Goal: Transaction & Acquisition: Purchase product/service

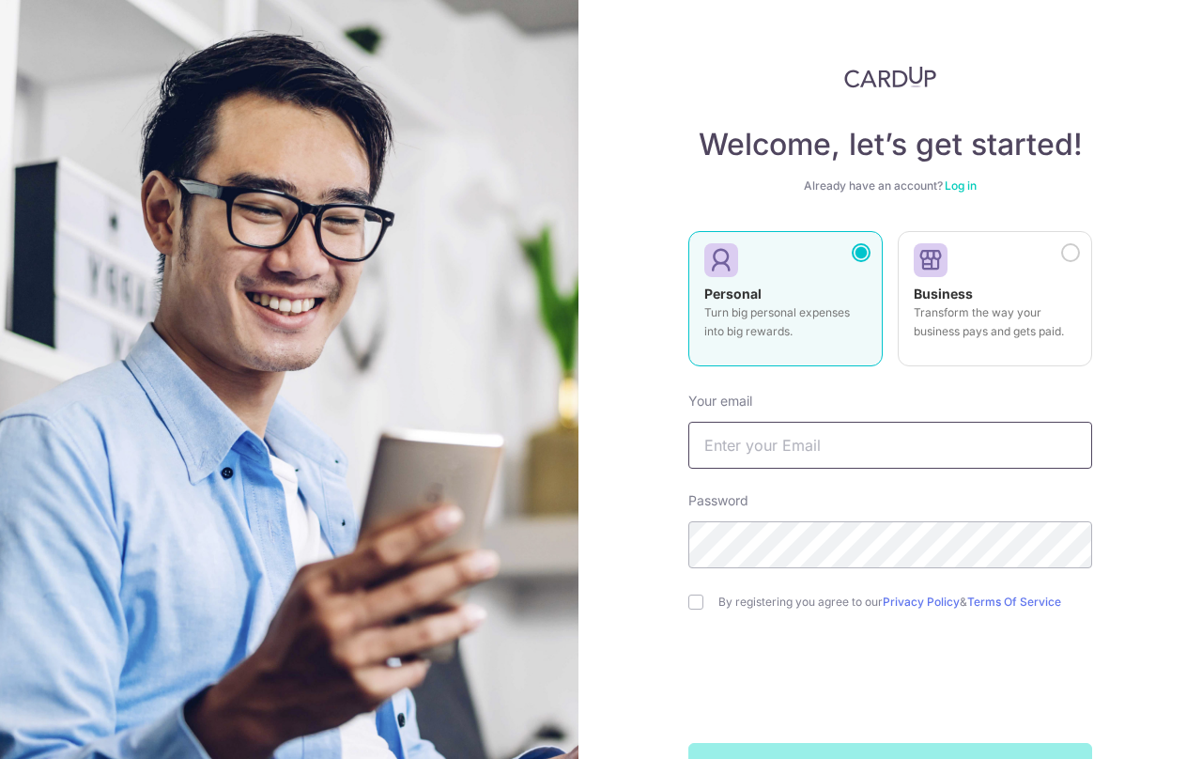
click at [760, 455] on input "text" at bounding box center [890, 445] width 404 height 47
type input "findme.alton@gmail.com"
click at [698, 606] on input "checkbox" at bounding box center [695, 601] width 15 height 15
checkbox input "true"
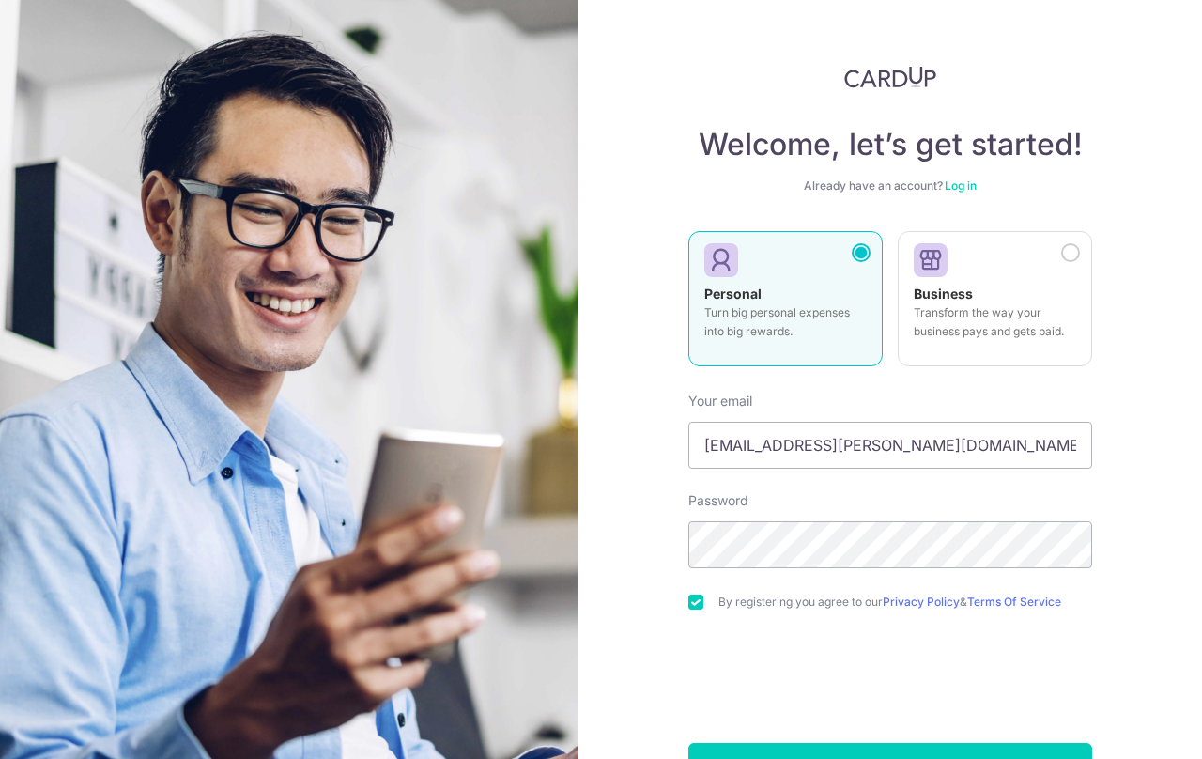
scroll to position [61, 0]
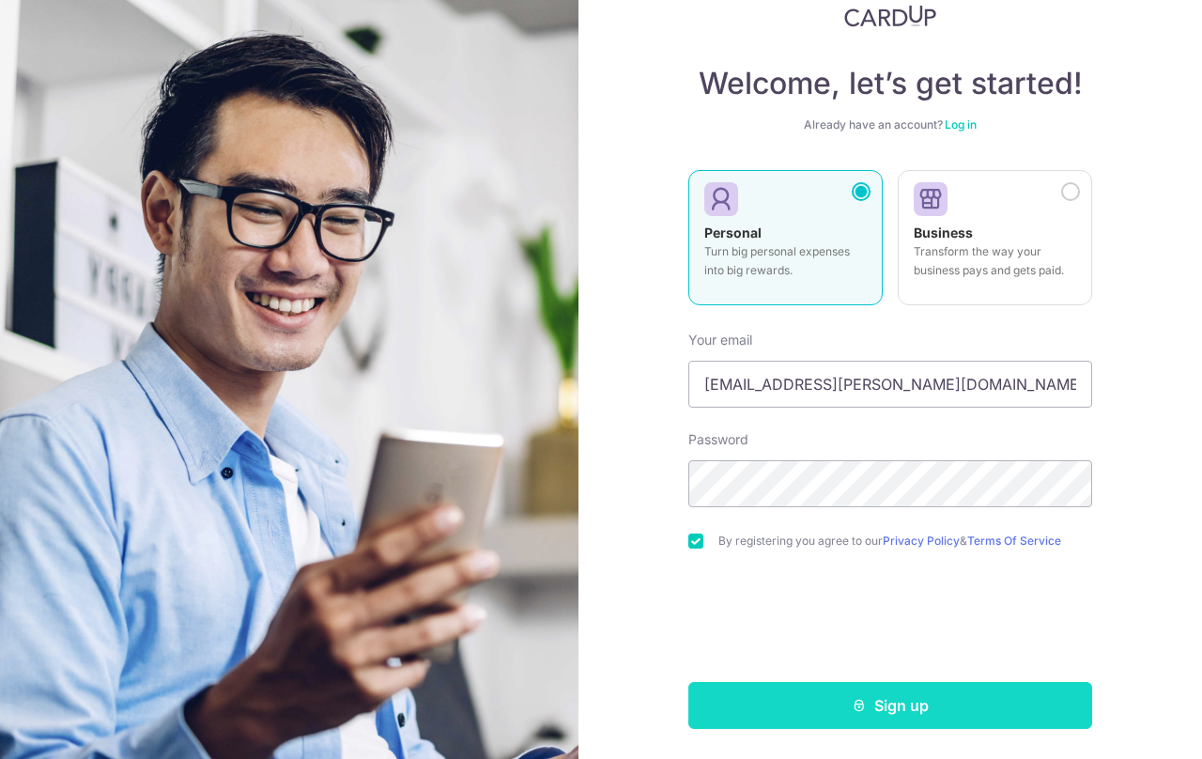
click at [794, 708] on button "Sign up" at bounding box center [890, 705] width 404 height 47
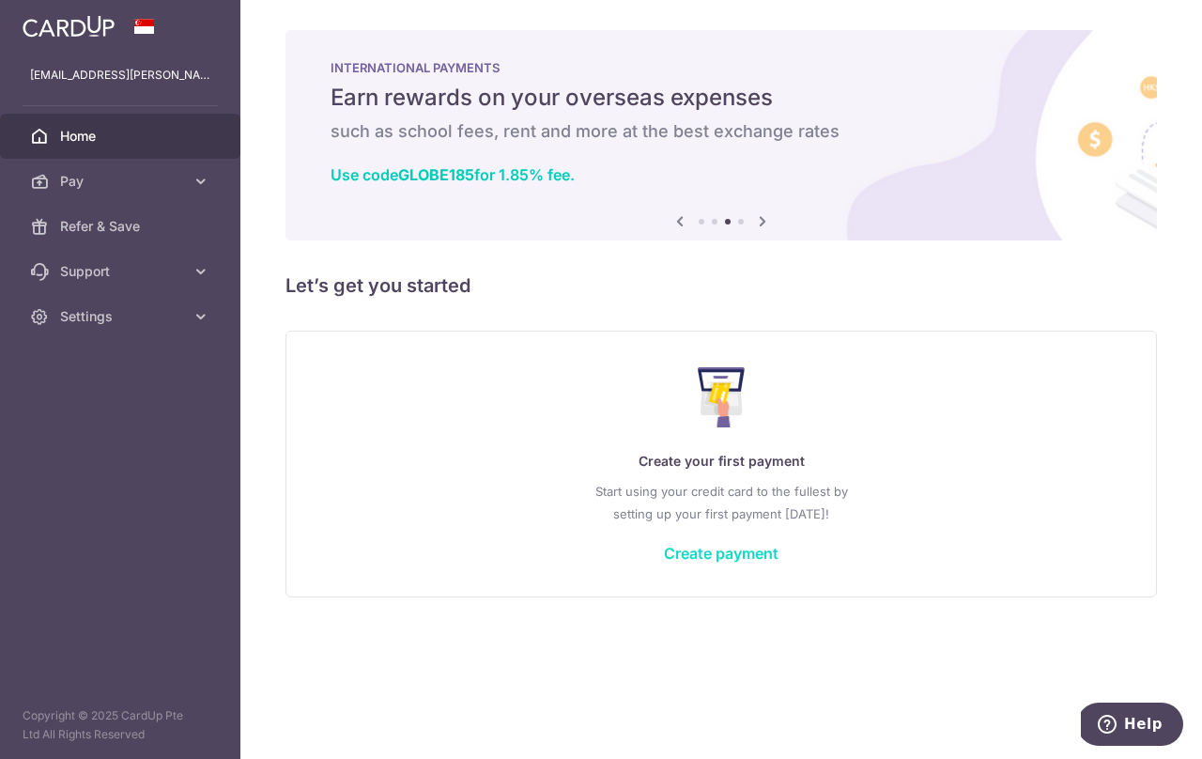
click at [724, 552] on link "Create payment" at bounding box center [721, 553] width 115 height 19
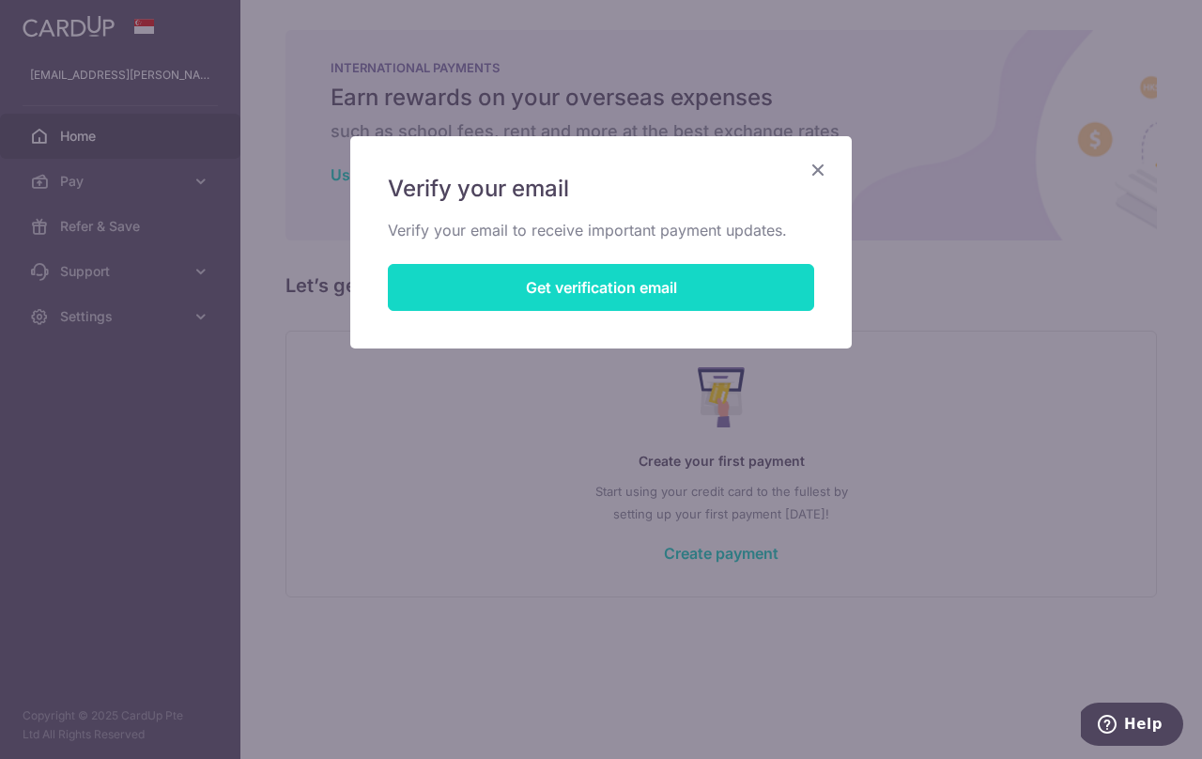
click at [629, 297] on button "Get verification email" at bounding box center [601, 287] width 426 height 47
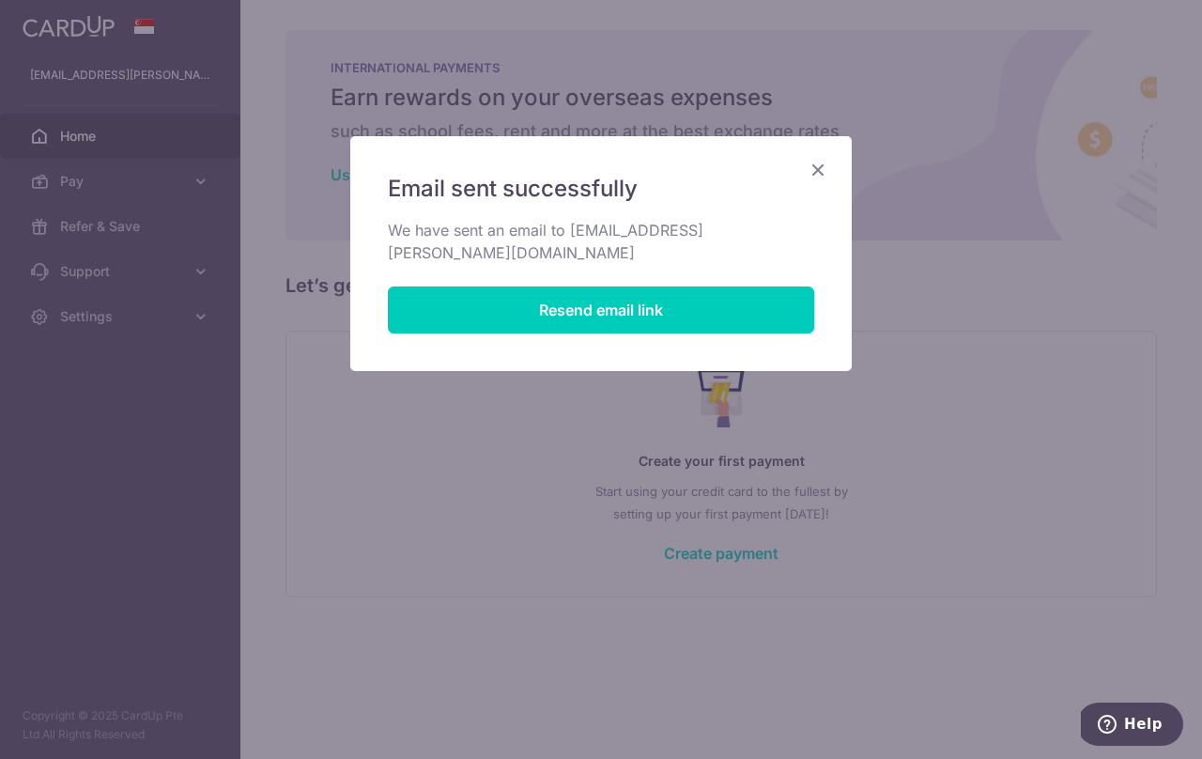
click at [816, 163] on icon "Close" at bounding box center [818, 169] width 23 height 23
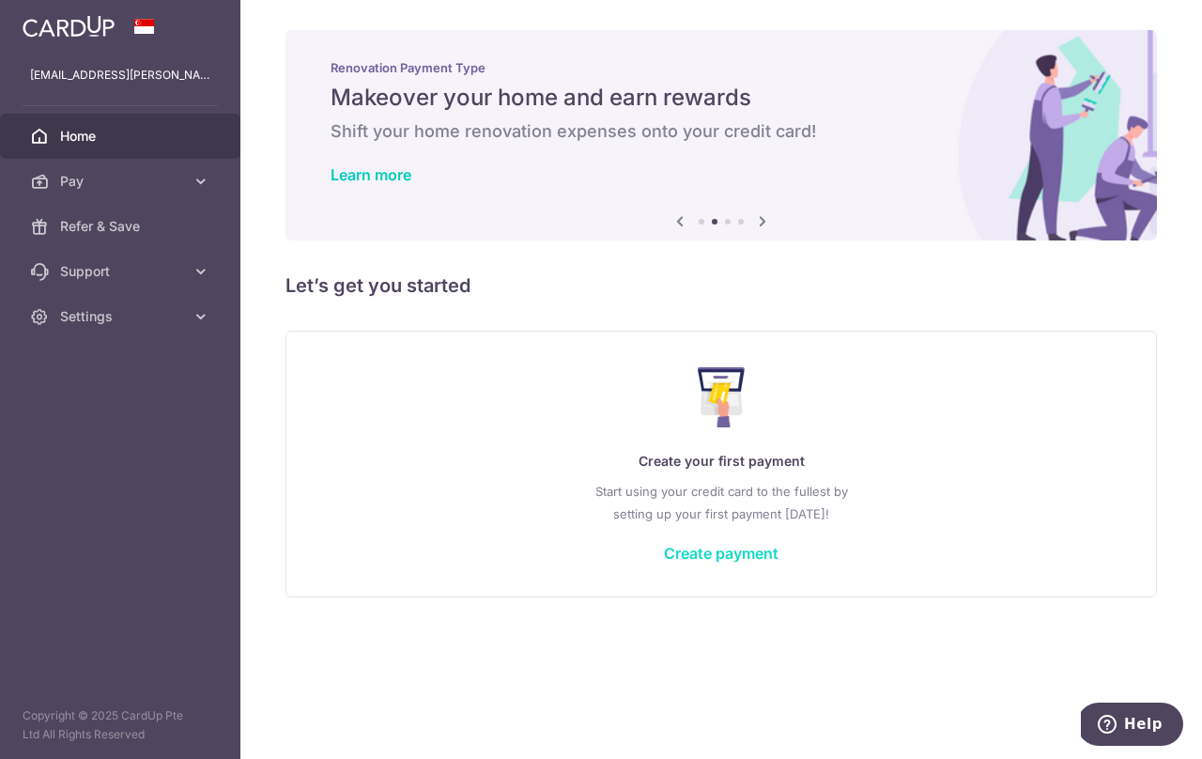
click at [746, 561] on link "Create payment" at bounding box center [721, 553] width 115 height 19
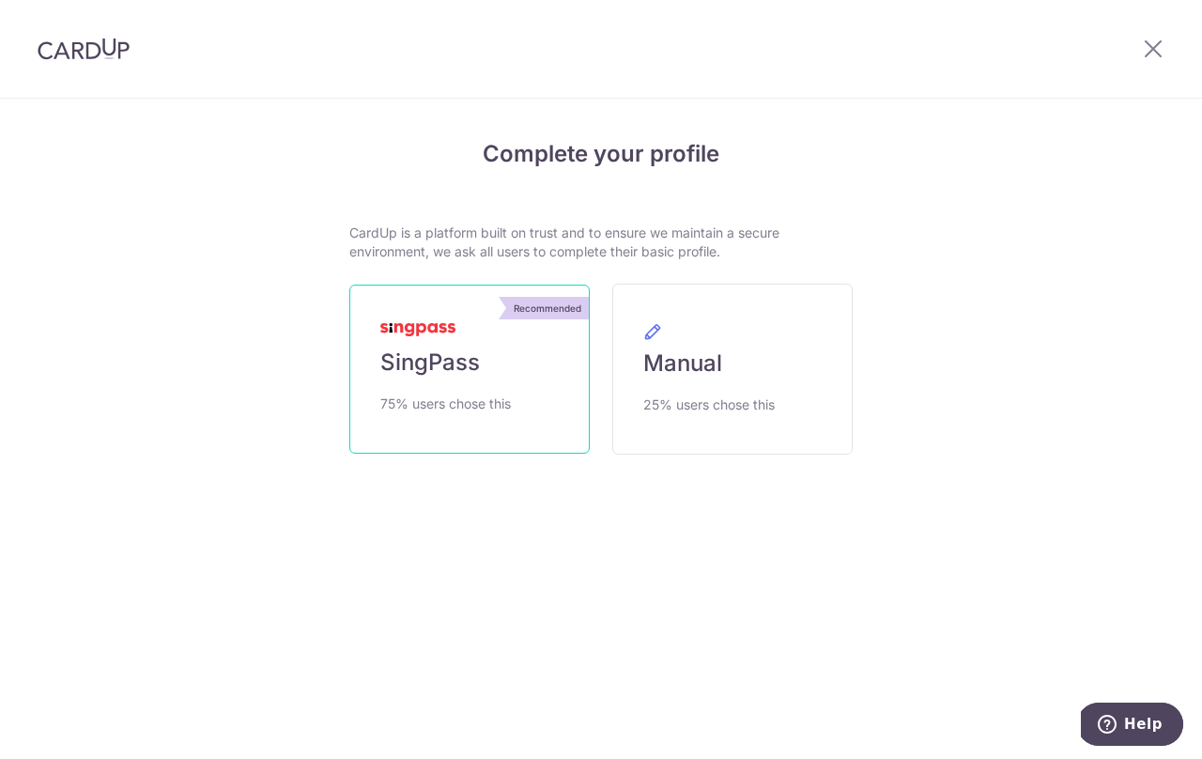
click at [560, 379] on link "Recommended SingPass 75% users chose this" at bounding box center [469, 369] width 240 height 169
click at [450, 359] on span "SingPass" at bounding box center [430, 362] width 100 height 30
click at [459, 336] on link "Recommended SingPass 75% users chose this" at bounding box center [469, 369] width 240 height 169
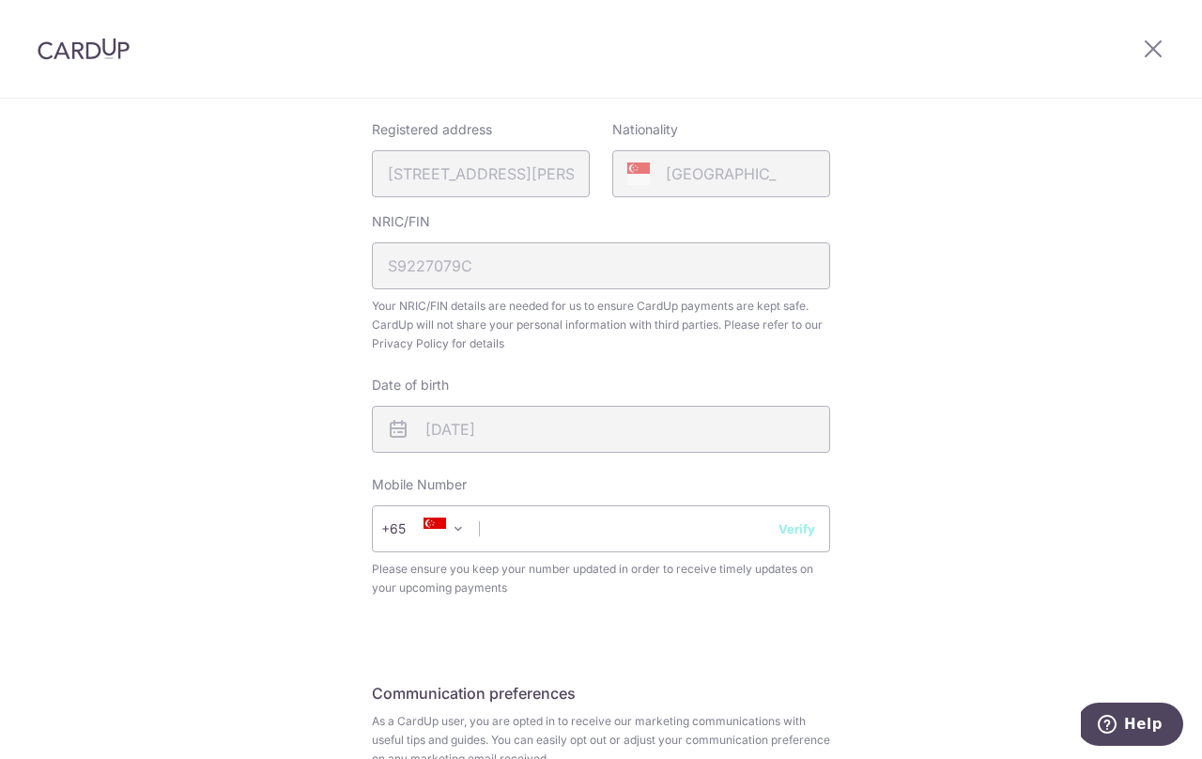
scroll to position [458, 0]
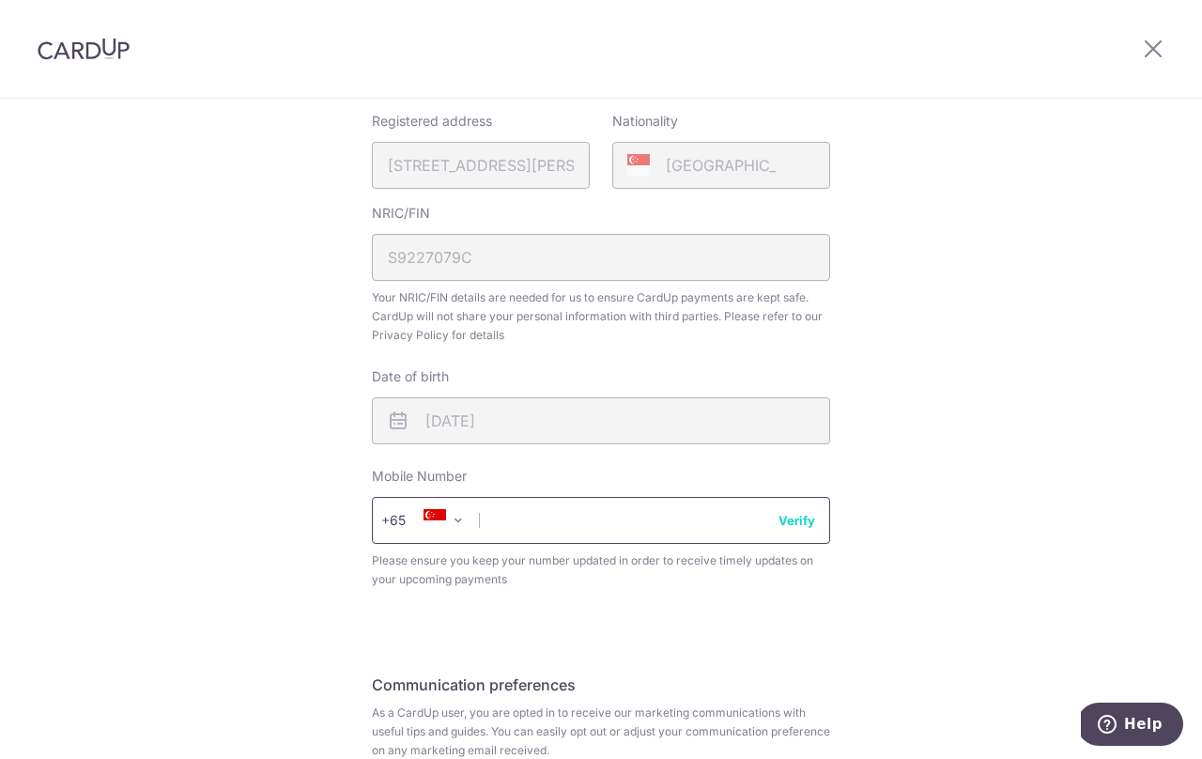
click at [532, 521] on input "text" at bounding box center [601, 520] width 458 height 47
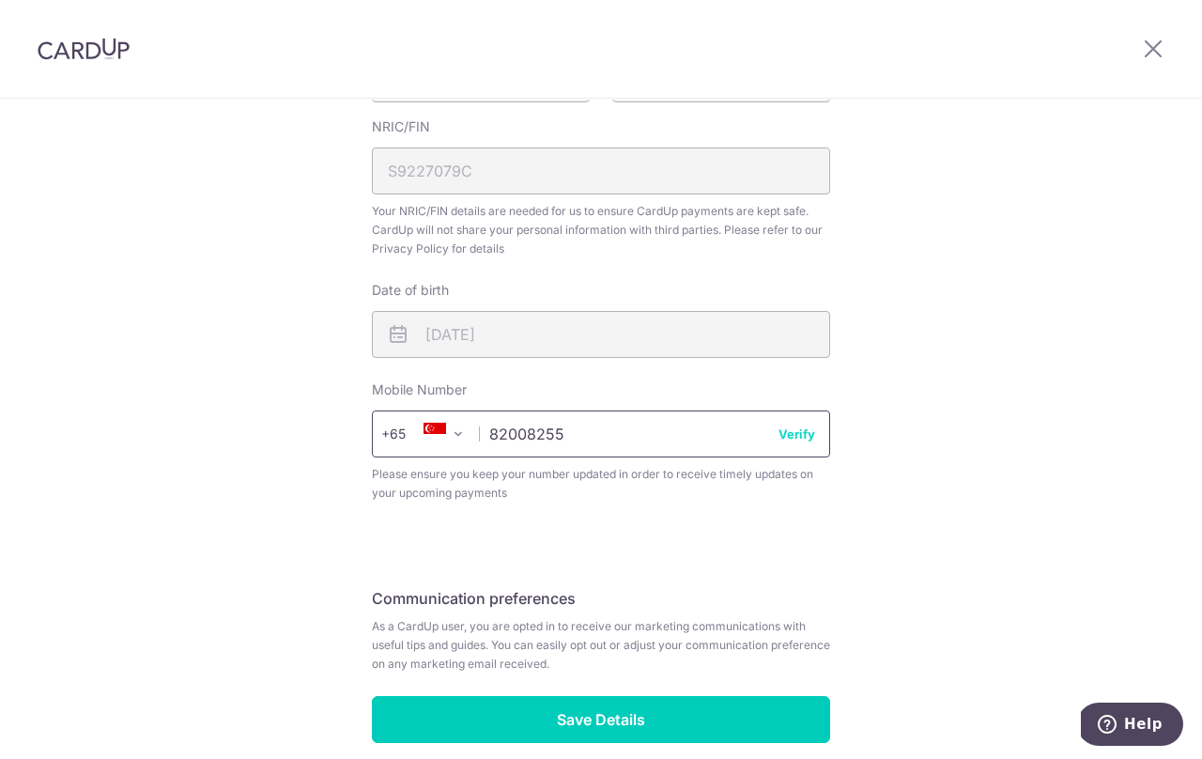
scroll to position [632, 0]
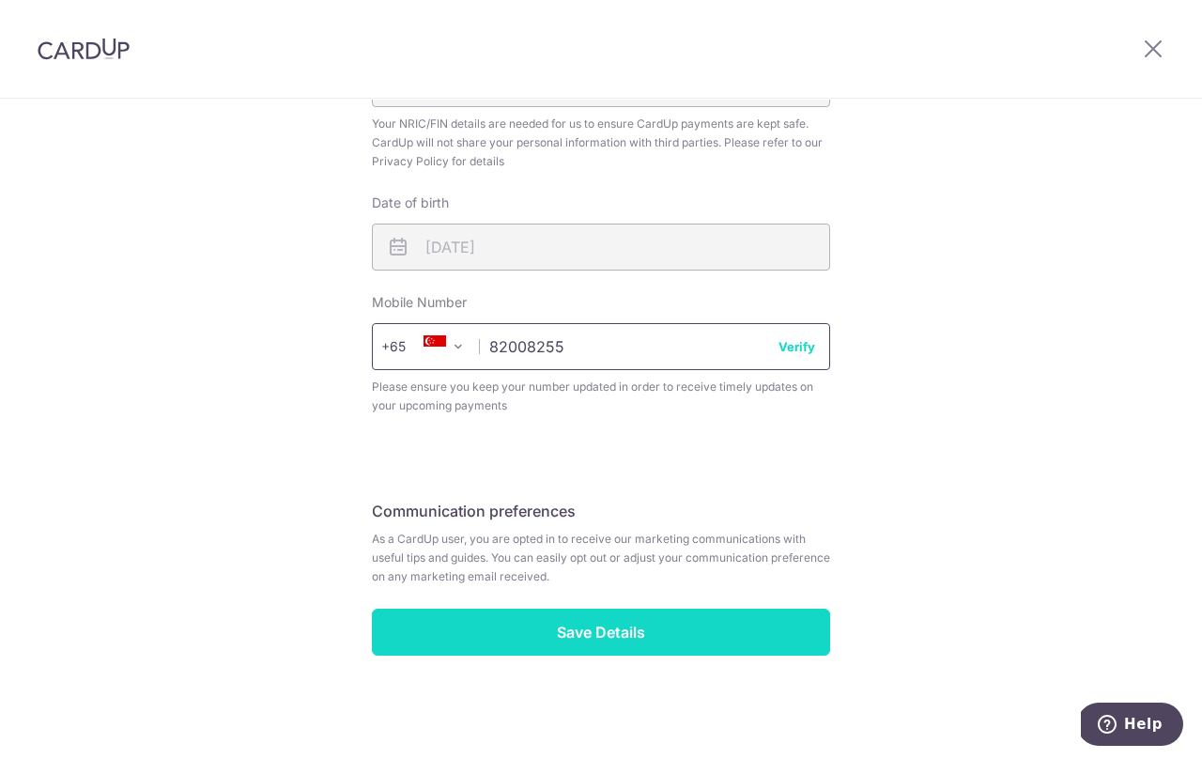
type input "82008255"
click at [612, 634] on input "Save Details" at bounding box center [601, 632] width 458 height 47
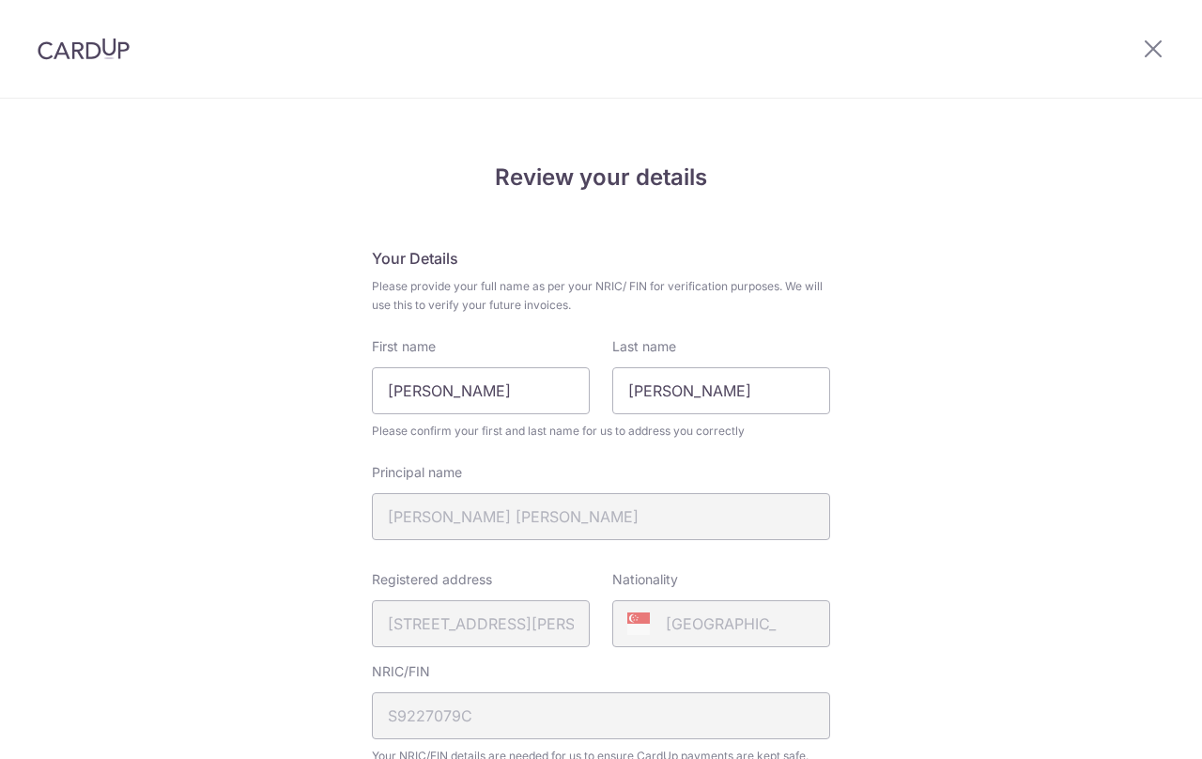
scroll to position [658, 0]
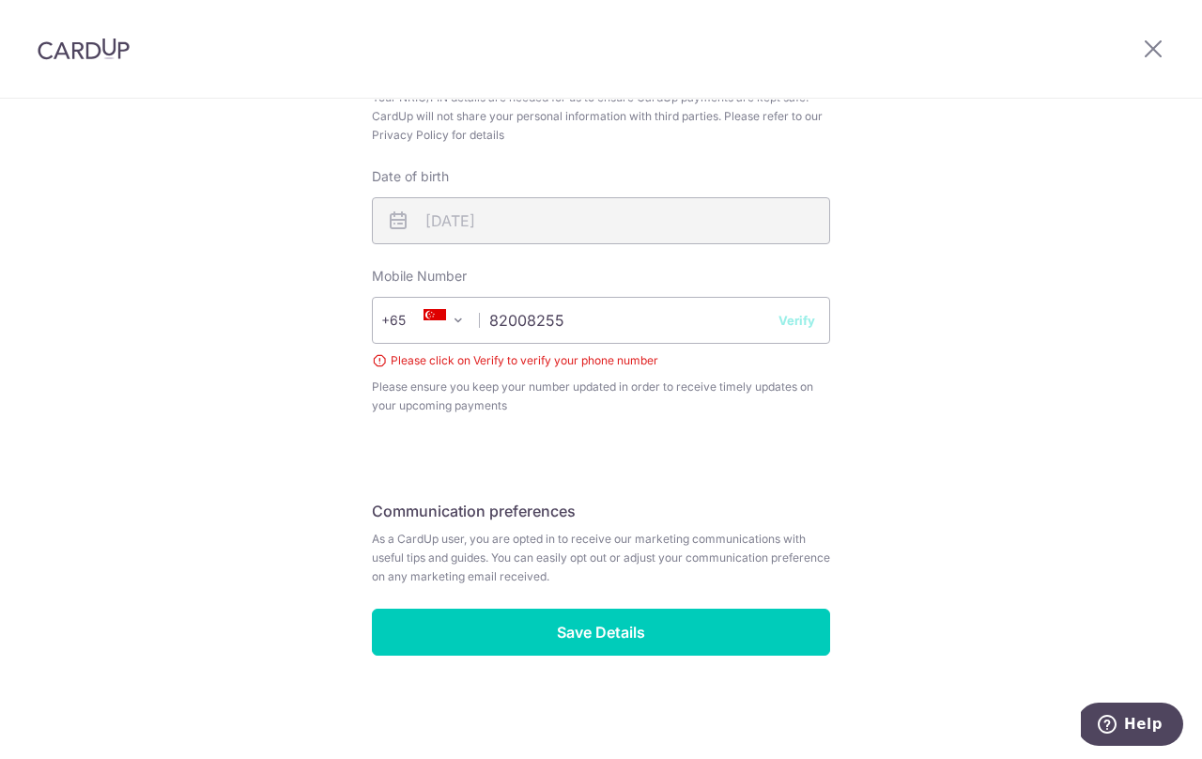
click at [806, 326] on button "Verify" at bounding box center [797, 320] width 37 height 19
click at [609, 339] on input "82008255" at bounding box center [601, 320] width 458 height 47
click at [792, 332] on div "+376 +971 +93 +1268 +1264 +355 +374 +244 +0 +54 +1684 +43 +61 +297 +358 +994 +3…" at bounding box center [601, 320] width 458 height 47
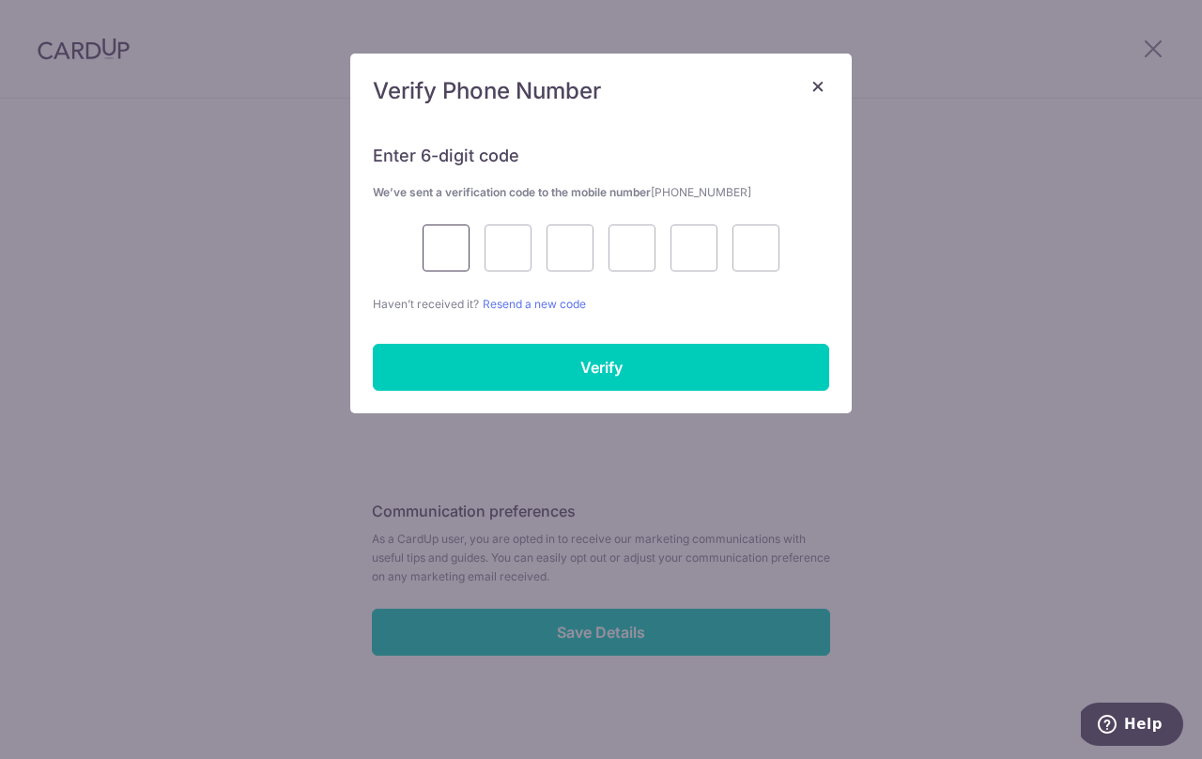
click at [461, 259] on input "text" at bounding box center [446, 247] width 47 height 47
type input "6"
type input "8"
type input "6"
type input "0"
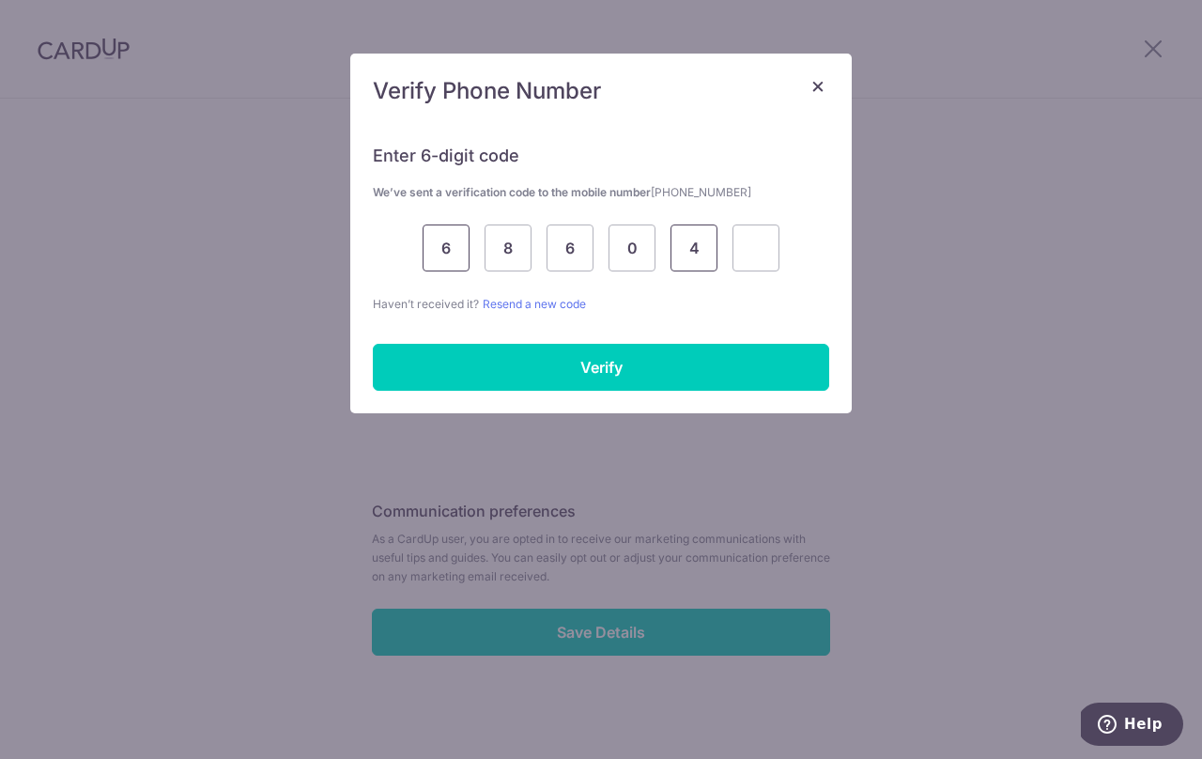
type input "4"
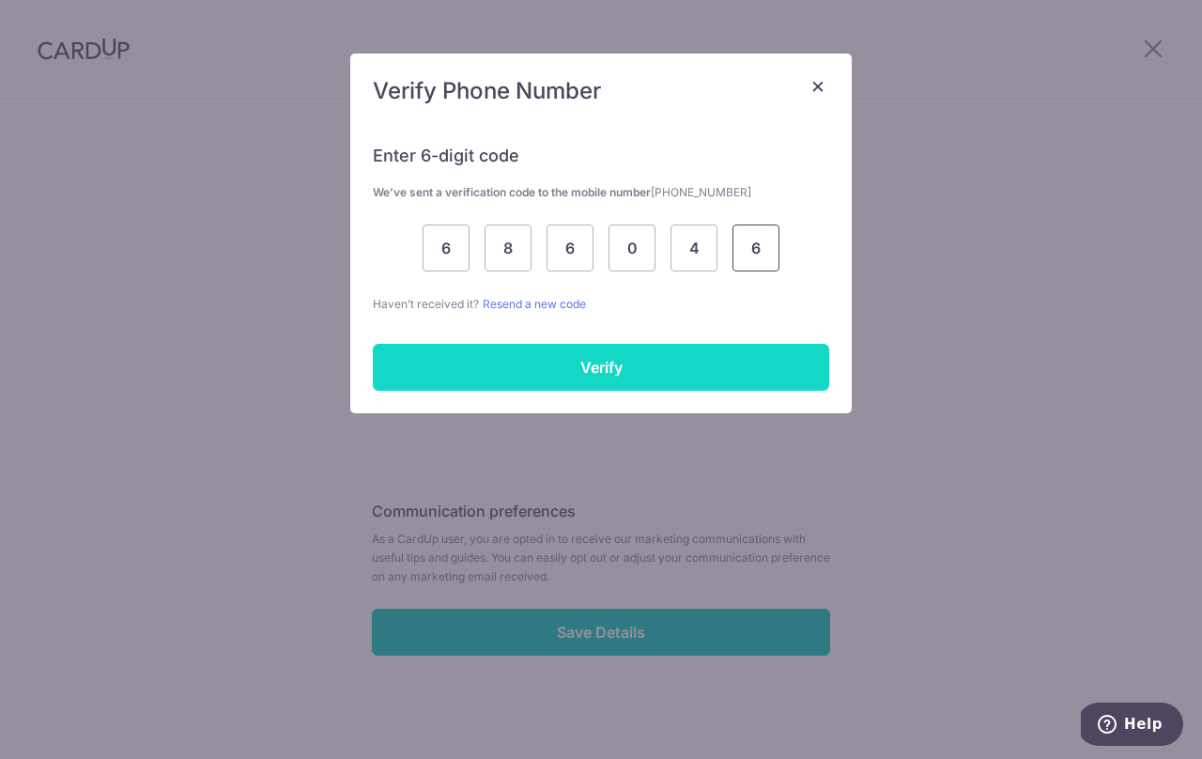
type input "6"
click at [564, 378] on input "Verify" at bounding box center [601, 367] width 456 height 47
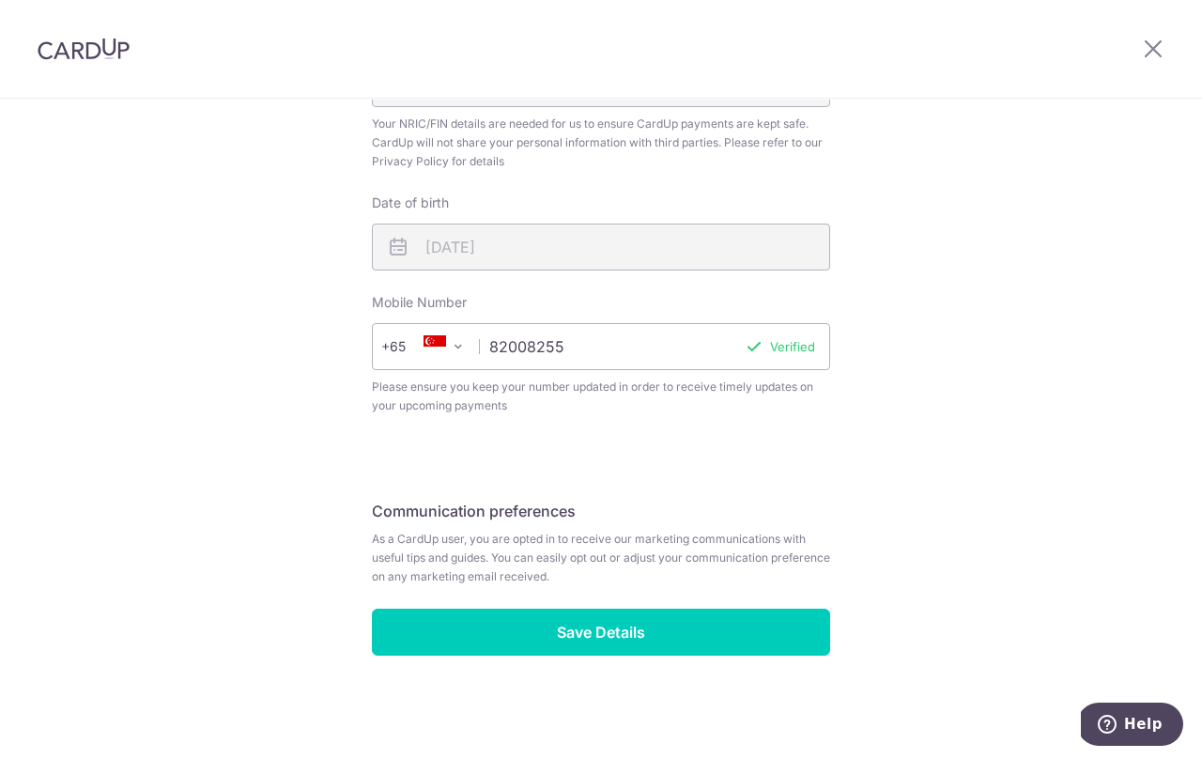
scroll to position [632, 0]
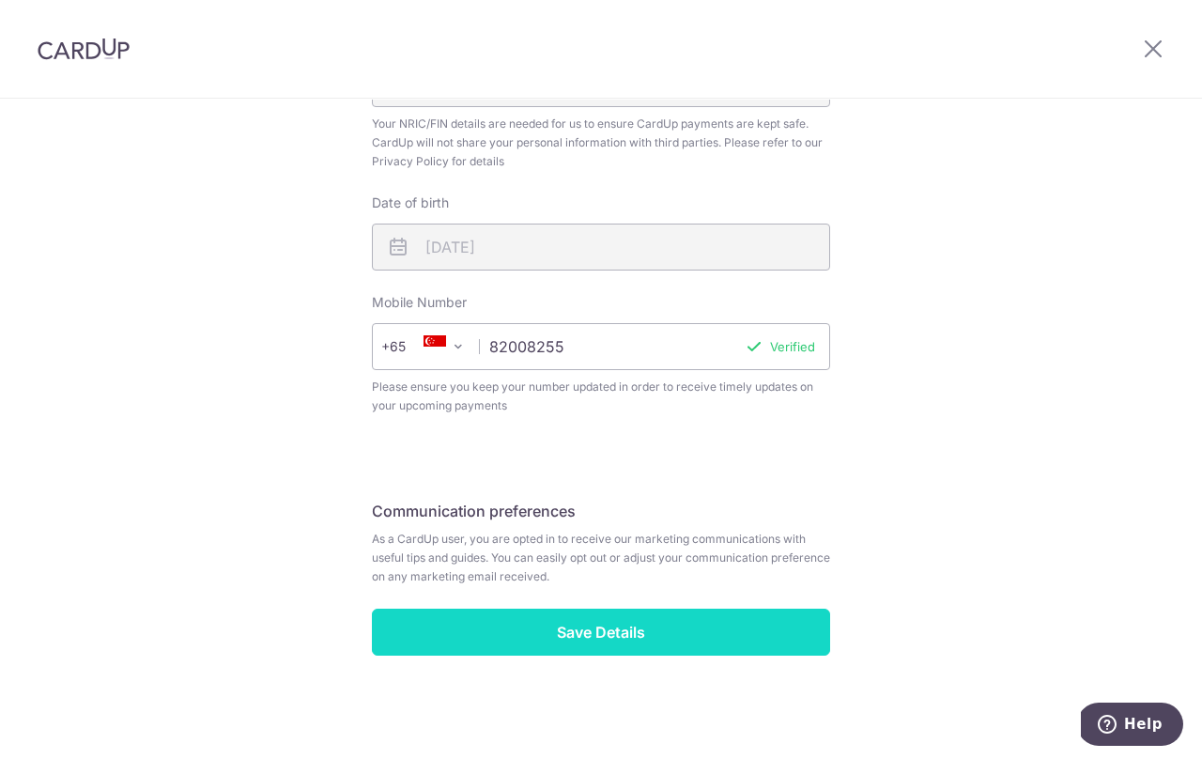
click at [612, 632] on input "Save Details" at bounding box center [601, 632] width 458 height 47
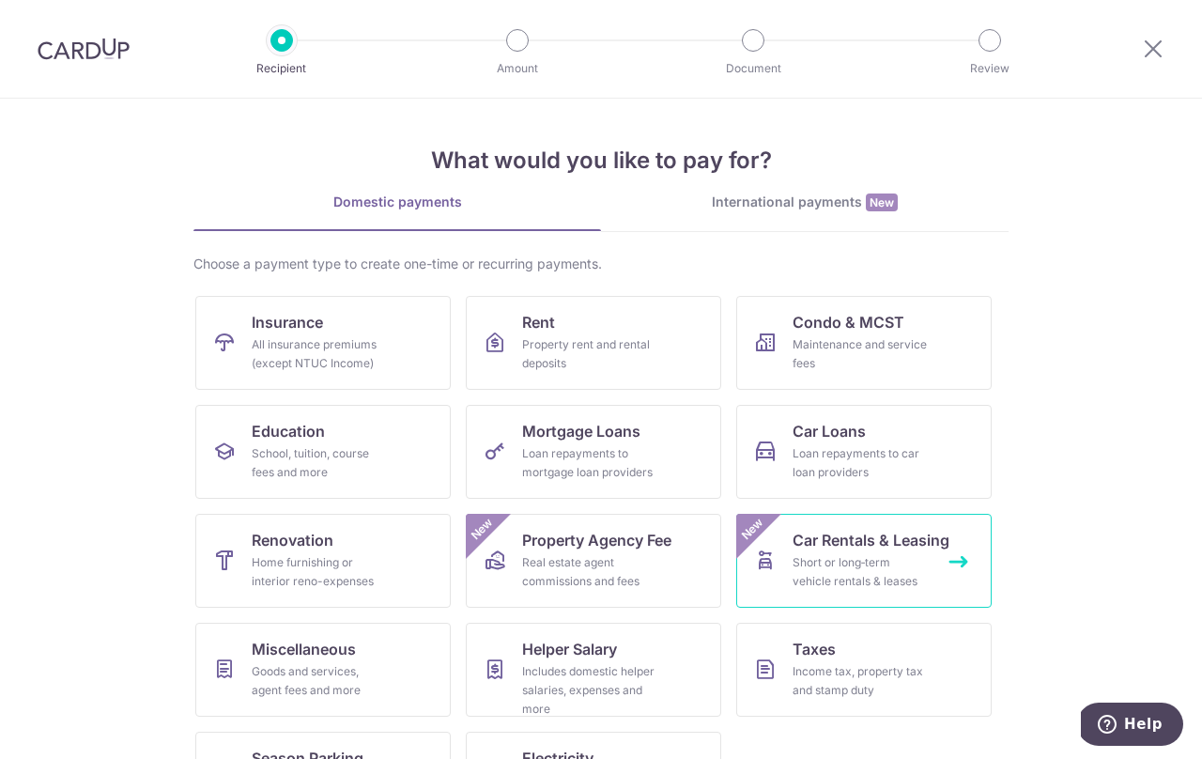
scroll to position [82, 0]
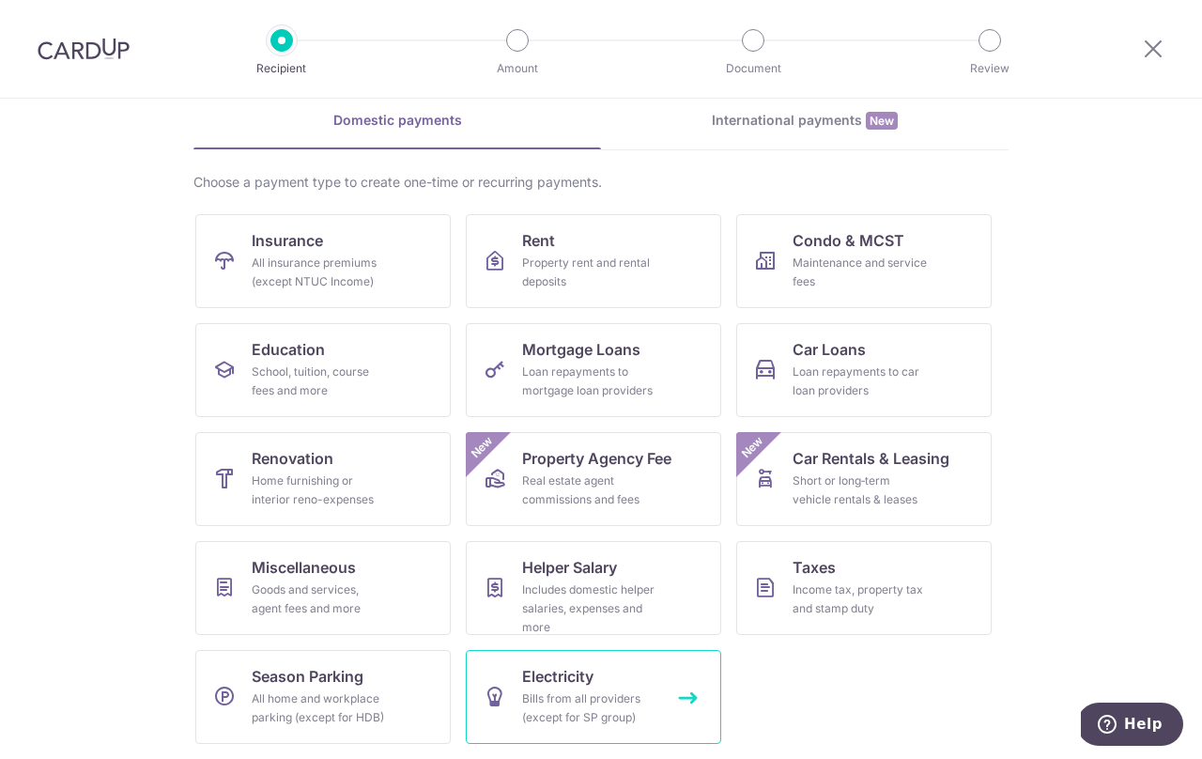
click at [630, 702] on div "Bills from all providers (except for SP group)" at bounding box center [589, 708] width 135 height 38
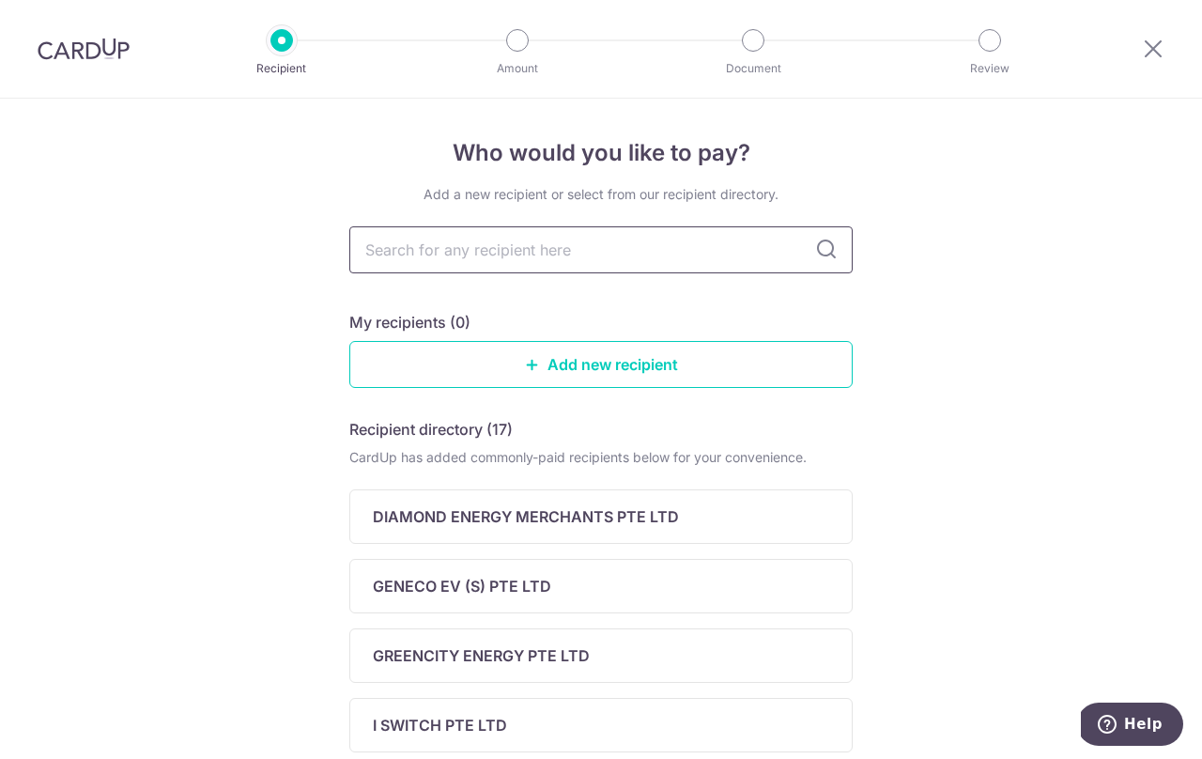
click at [625, 244] on input "text" at bounding box center [600, 249] width 503 height 47
type input "keppel"
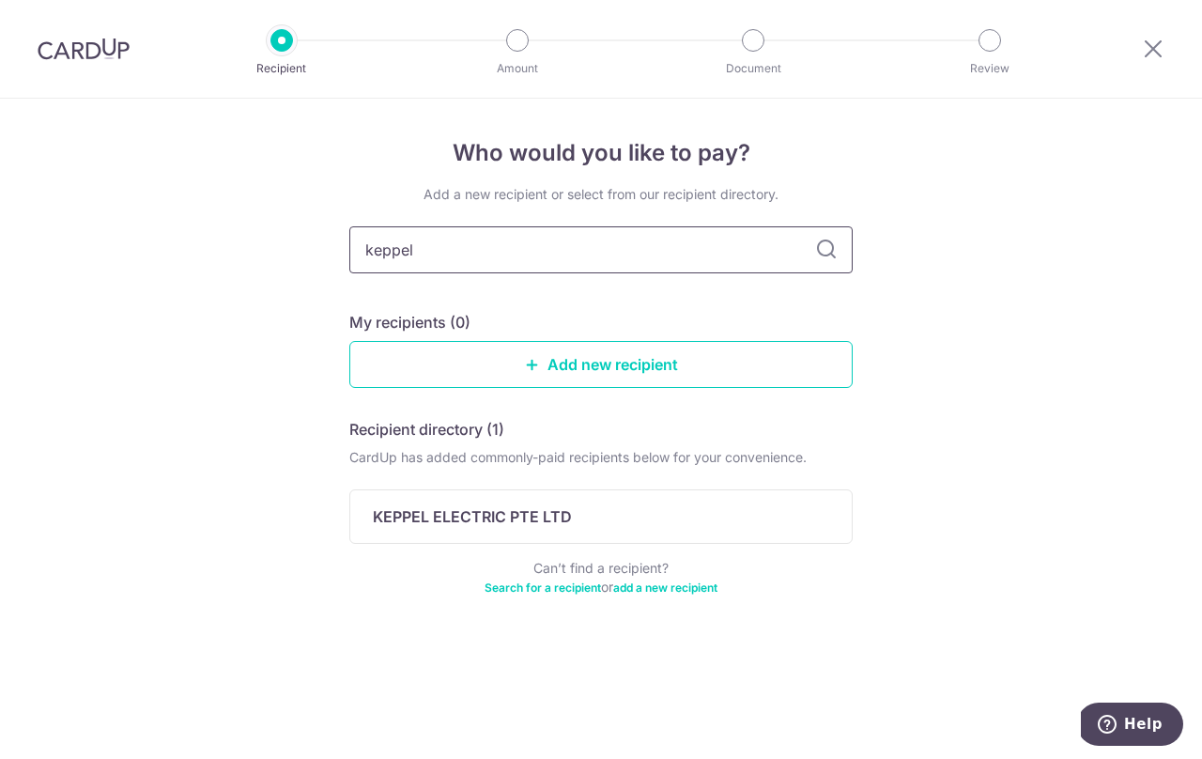
drag, startPoint x: 700, startPoint y: 236, endPoint x: 447, endPoint y: 259, distance: 253.7
click at [447, 259] on input "keppel" at bounding box center [600, 249] width 503 height 47
type input "sp"
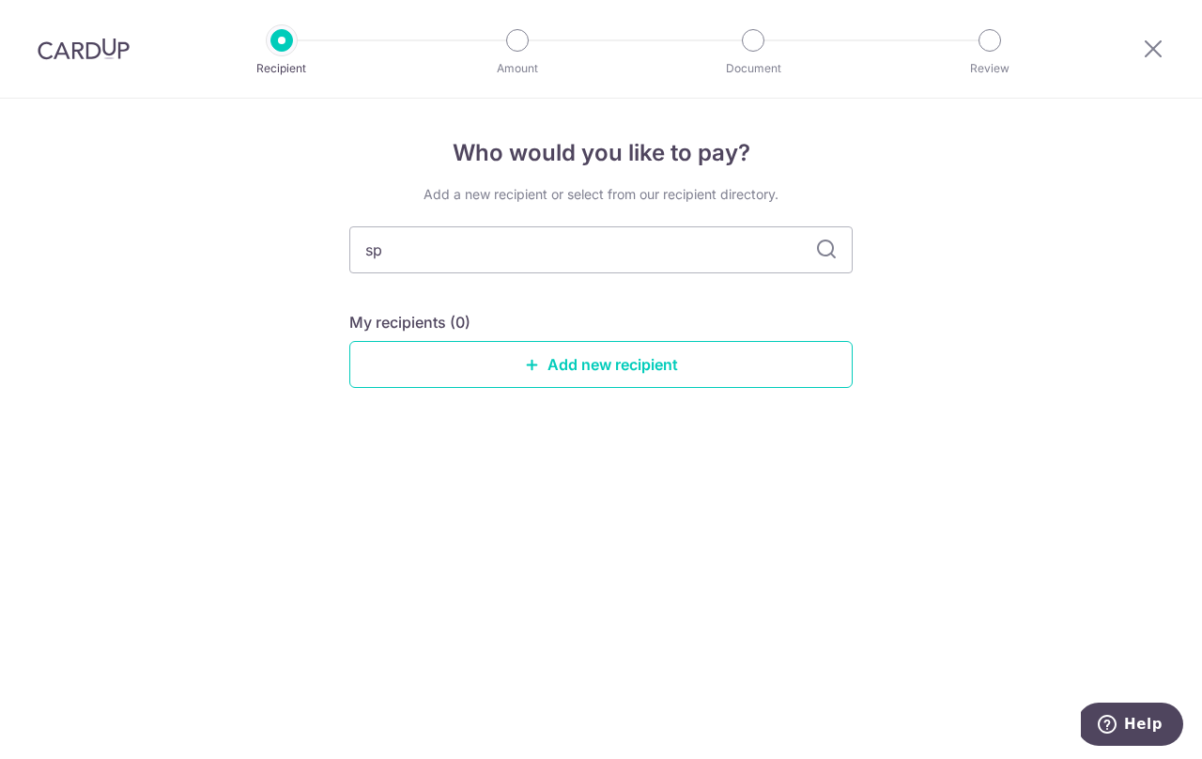
click at [141, 39] on div at bounding box center [83, 49] width 167 height 98
click at [108, 44] on img at bounding box center [84, 49] width 92 height 23
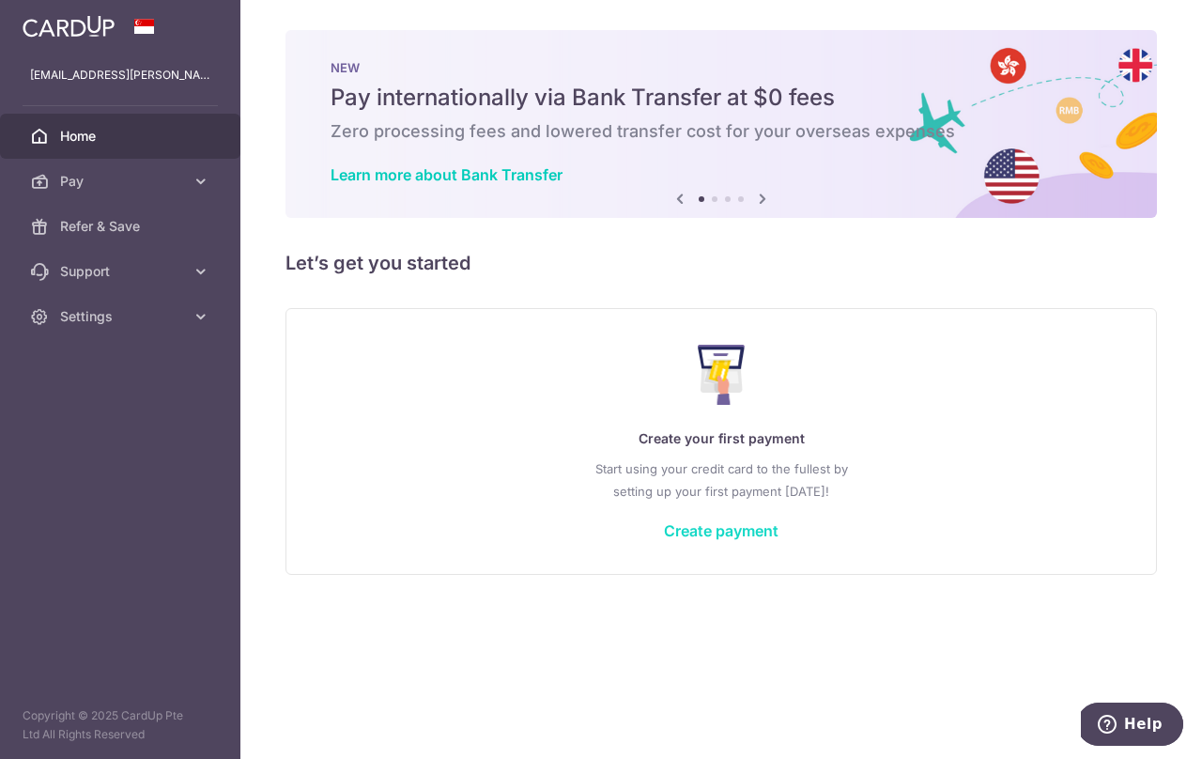
click at [756, 534] on link "Create payment" at bounding box center [721, 530] width 115 height 19
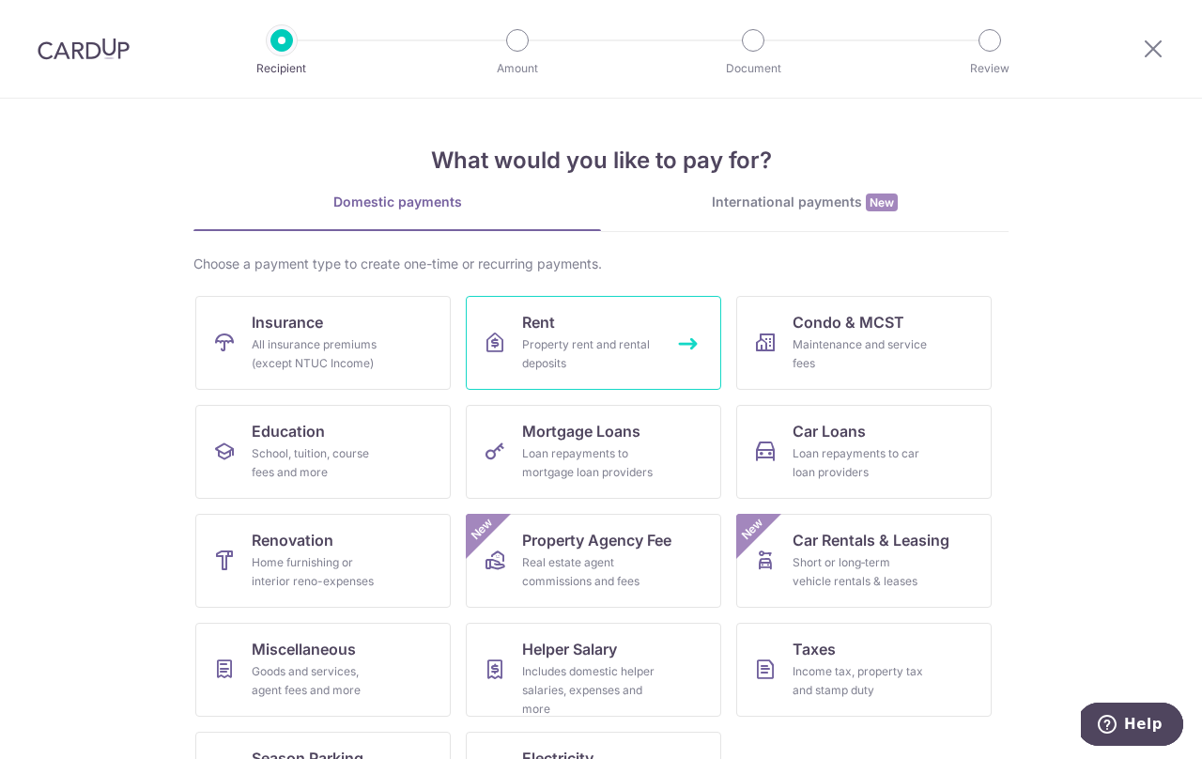
scroll to position [82, 0]
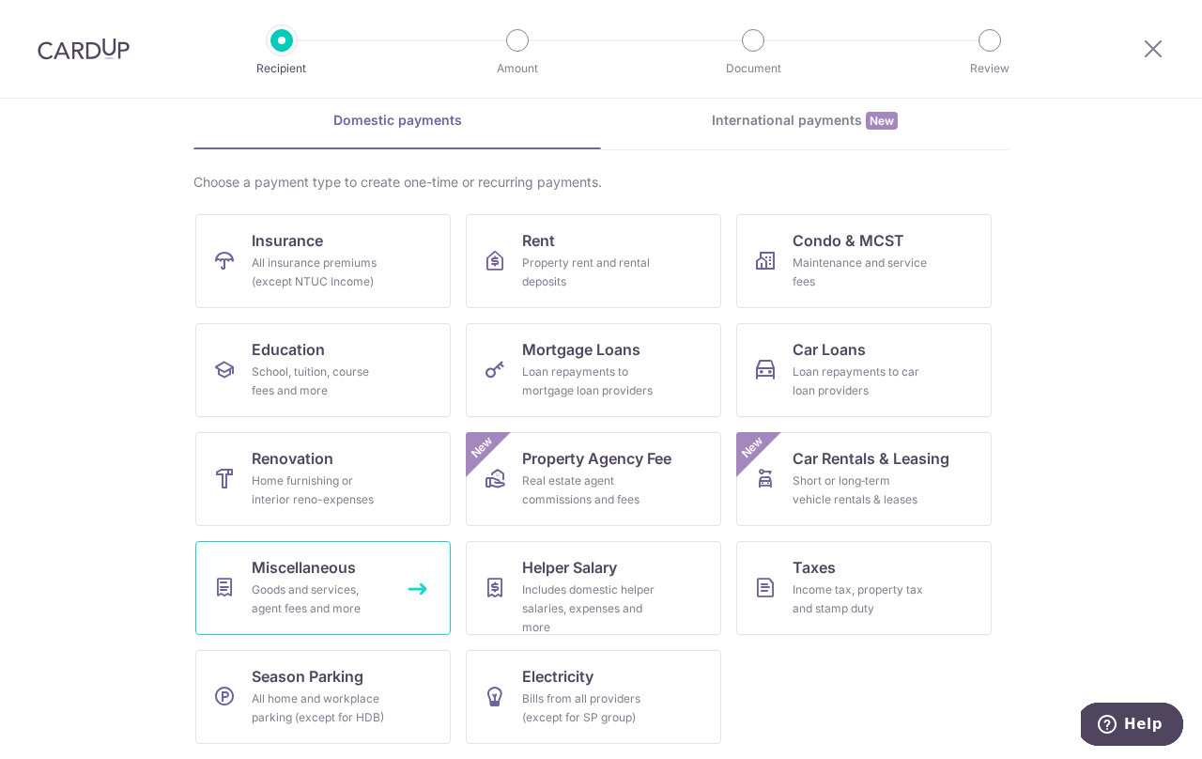
click at [384, 594] on div "Goods and services, agent fees and more" at bounding box center [319, 599] width 135 height 38
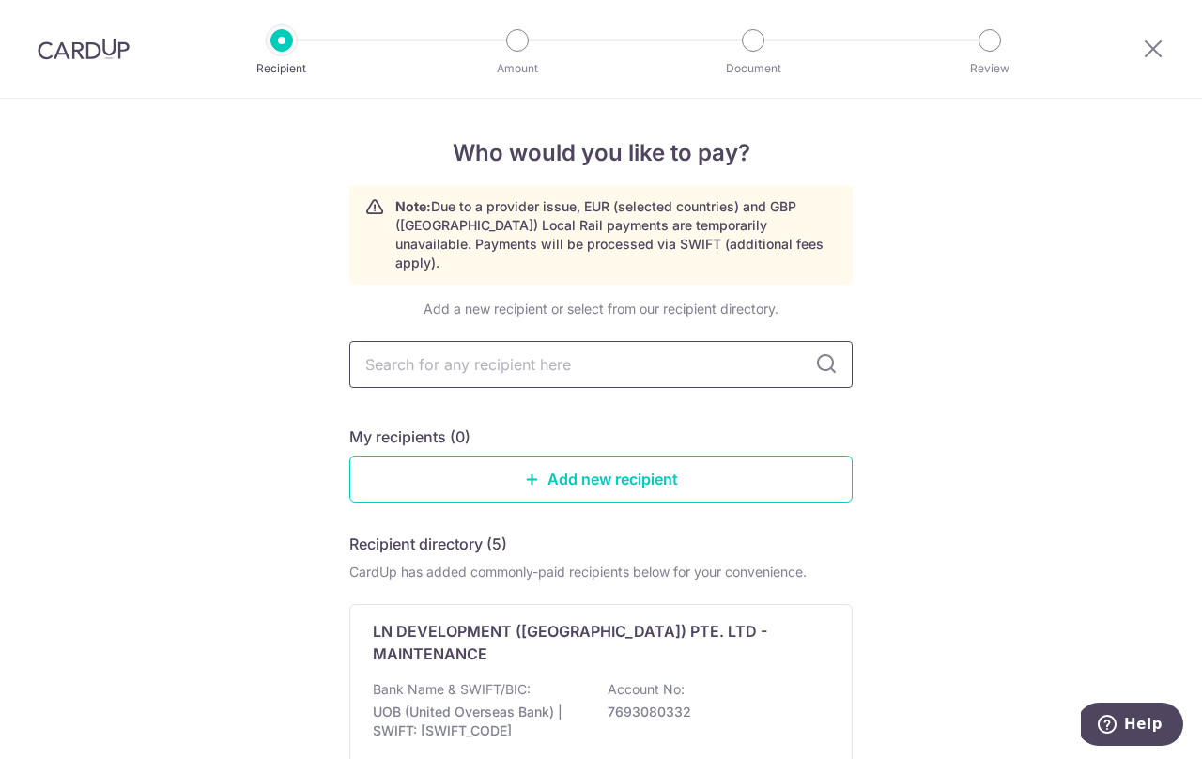
click at [578, 341] on input "text" at bounding box center [600, 364] width 503 height 47
type input "starhub"
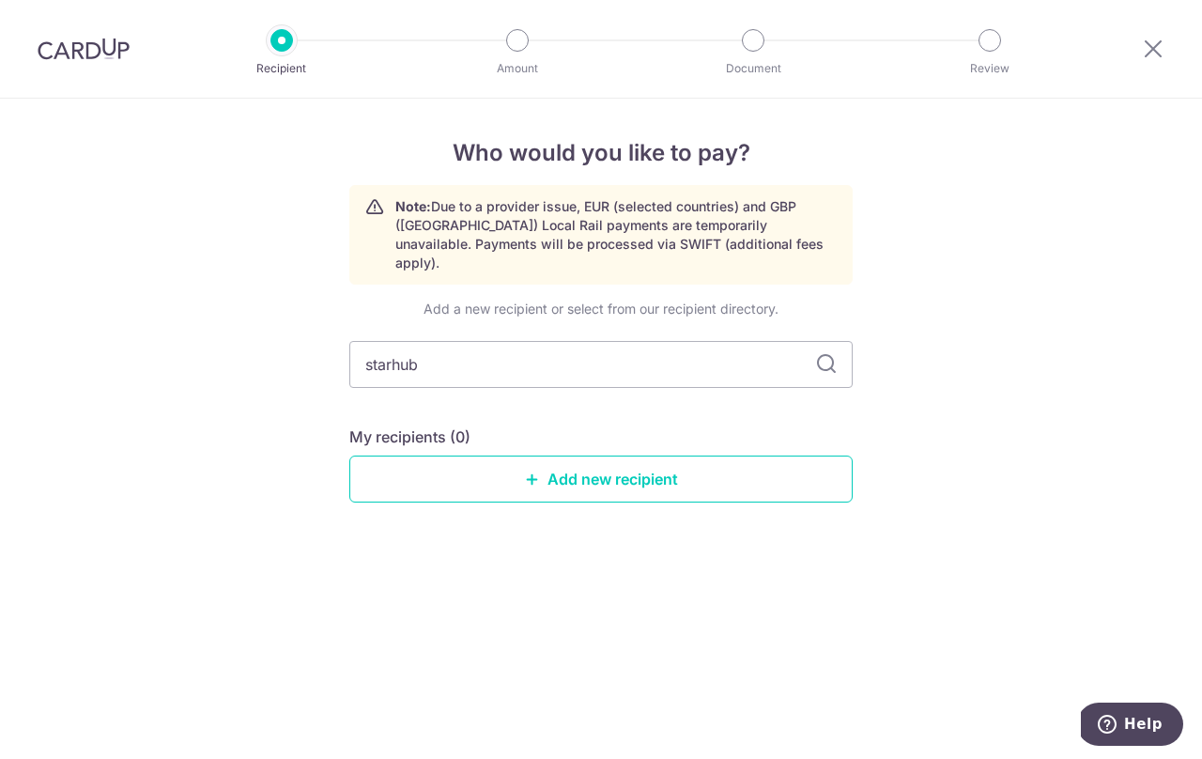
click at [87, 54] on img at bounding box center [84, 49] width 92 height 23
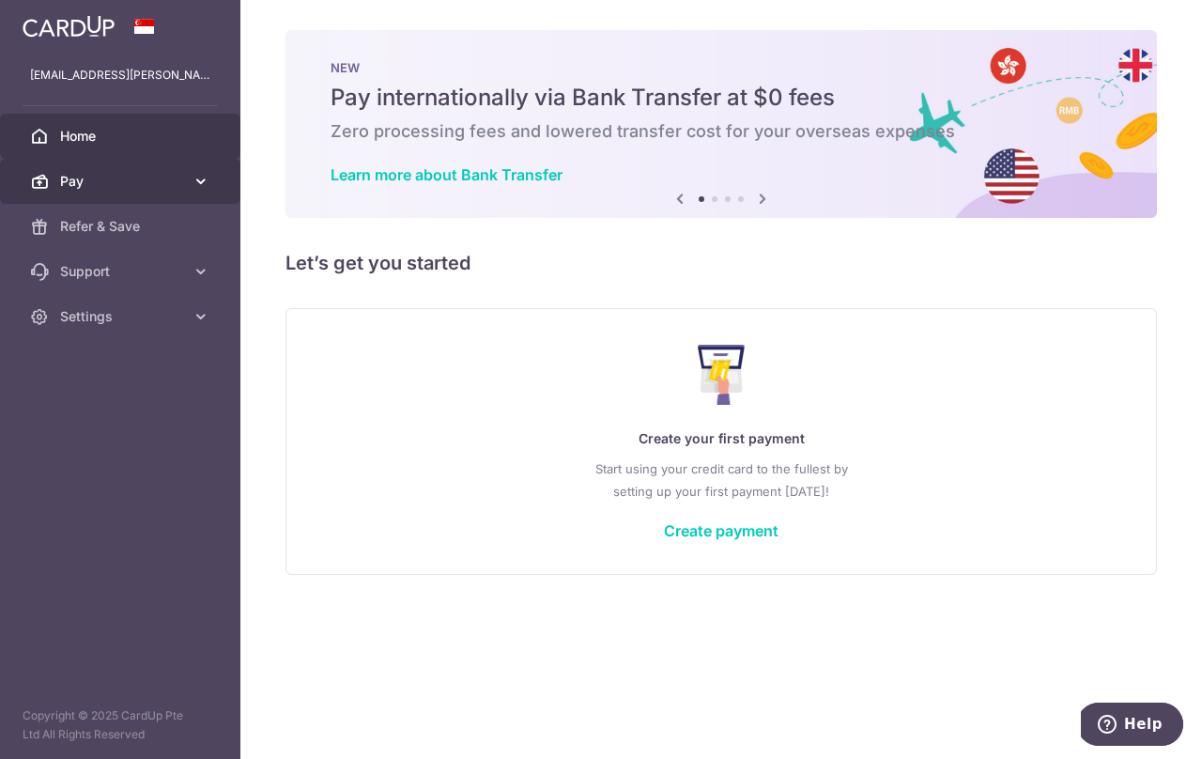
click at [152, 181] on span "Pay" at bounding box center [122, 181] width 124 height 19
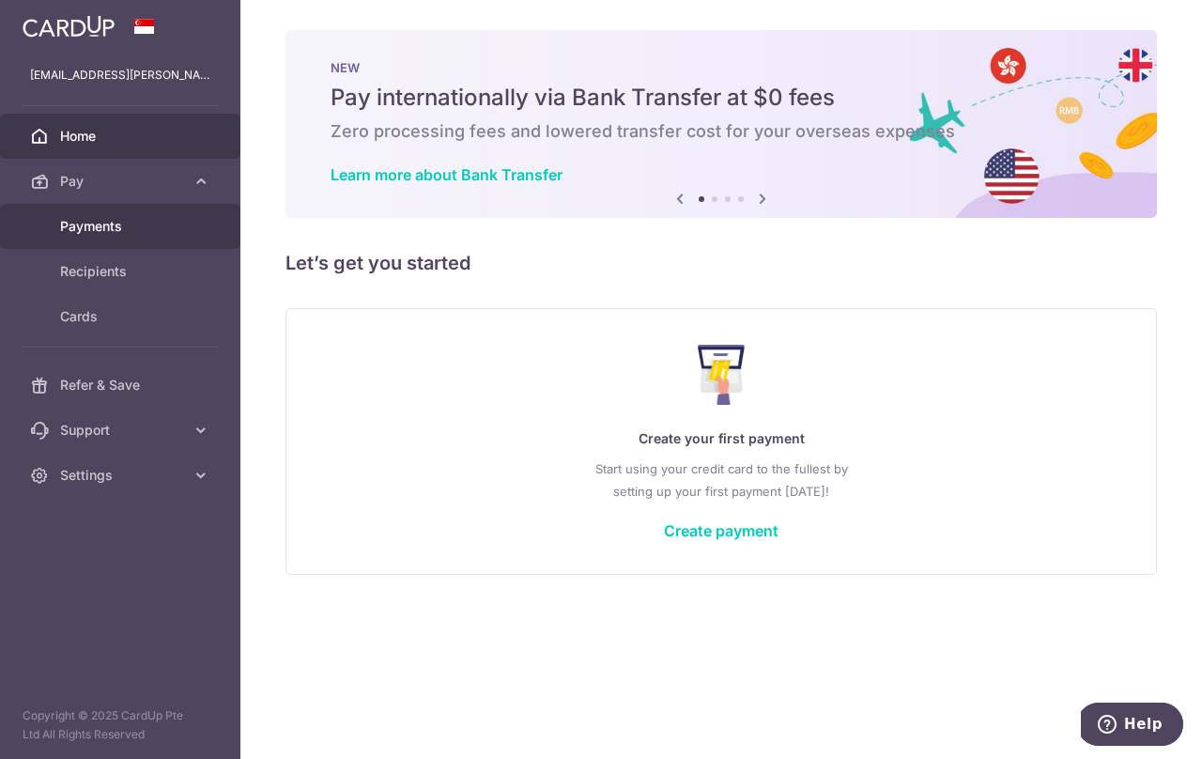
click at [141, 225] on span "Payments" at bounding box center [122, 226] width 124 height 19
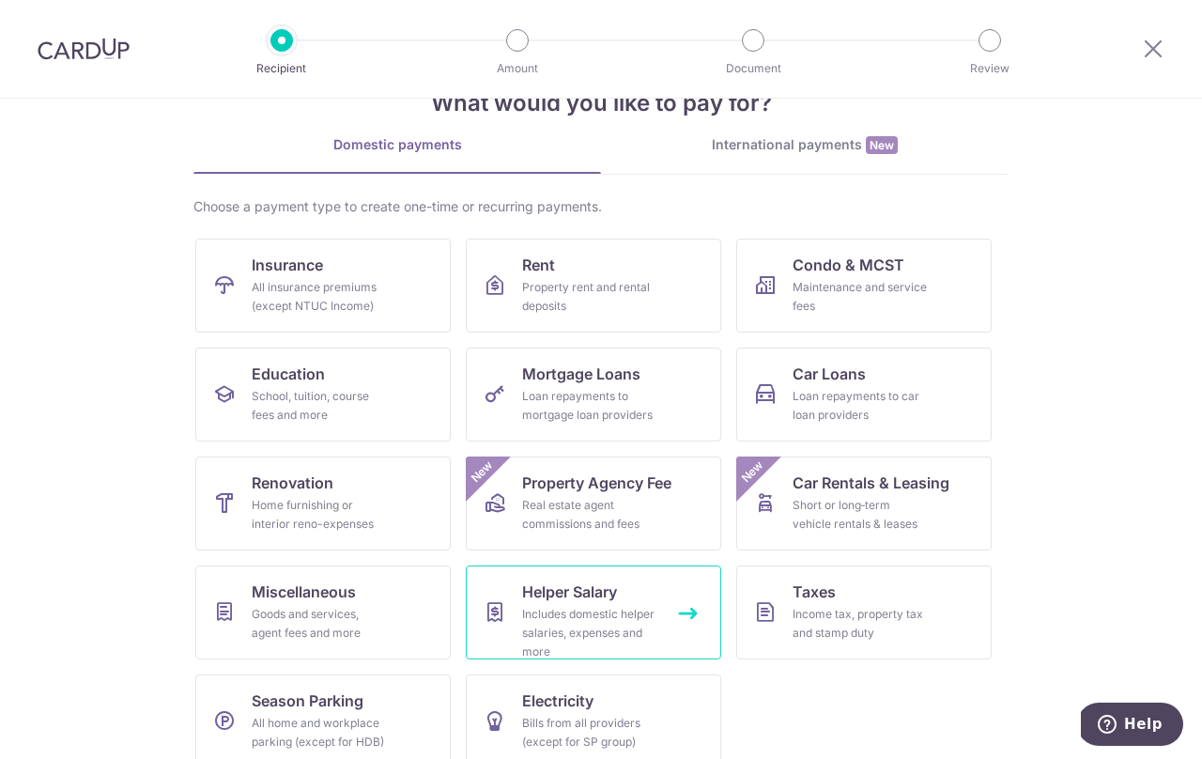
scroll to position [82, 0]
